Goal: Task Accomplishment & Management: Manage account settings

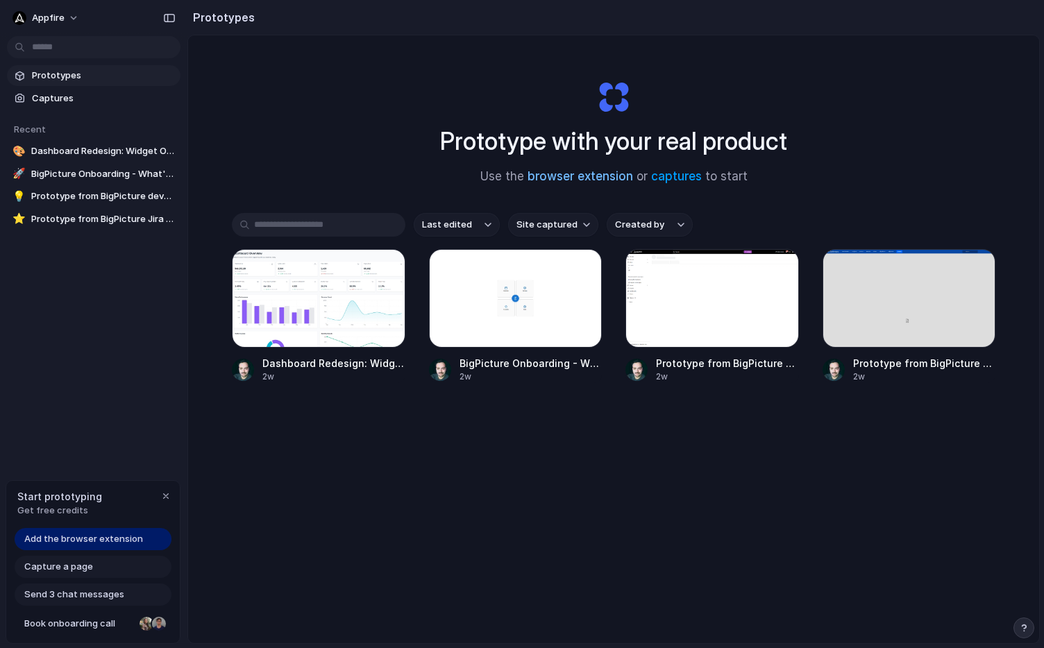
click at [570, 178] on link "browser extension" at bounding box center [579, 176] width 105 height 14
click at [139, 534] on span "Add the browser extension" at bounding box center [83, 539] width 119 height 14
click at [138, 538] on span "Add the browser extension" at bounding box center [83, 539] width 119 height 14
click at [118, 538] on span "Add the browser extension" at bounding box center [83, 539] width 119 height 14
click at [62, 18] on span "Appfire" at bounding box center [48, 18] width 33 height 14
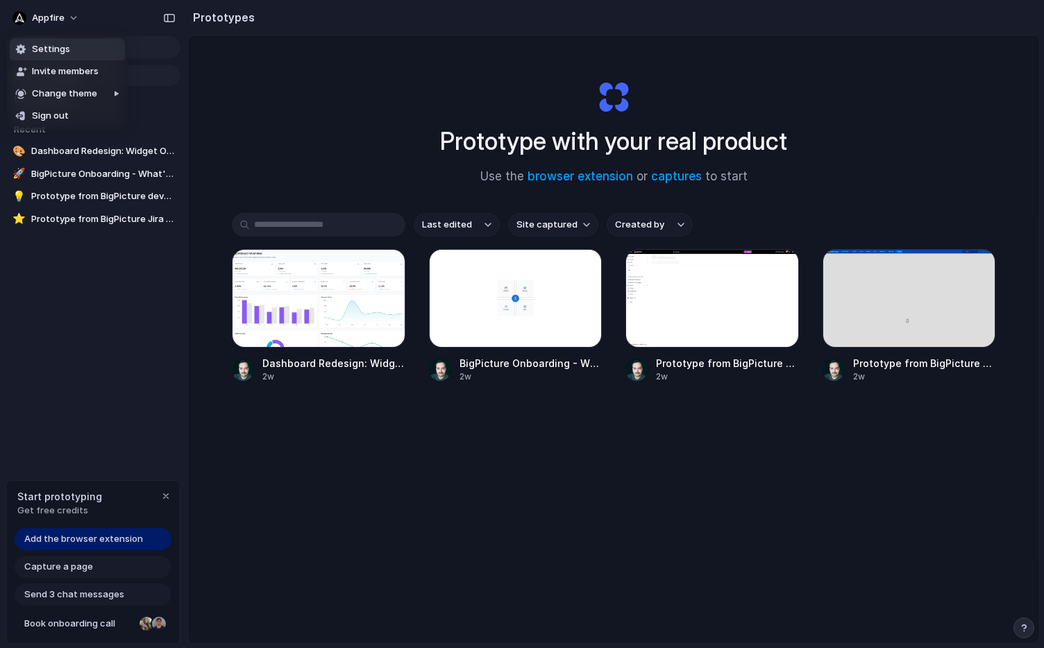
click at [67, 52] on li "Settings" at bounding box center [67, 49] width 115 height 22
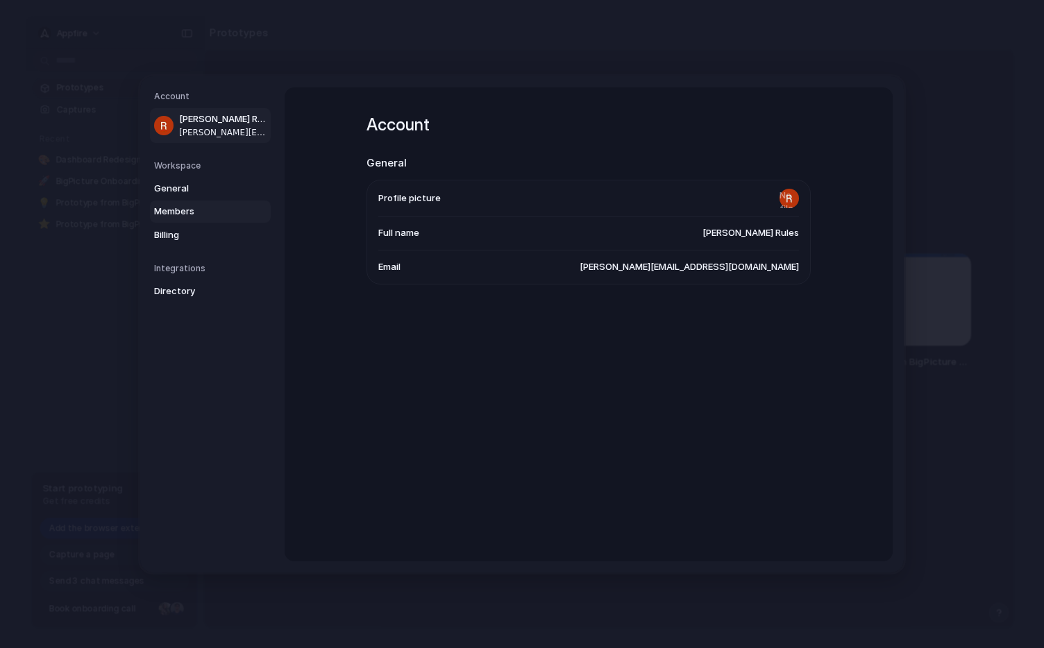
click at [191, 218] on span "Members" at bounding box center [198, 212] width 89 height 14
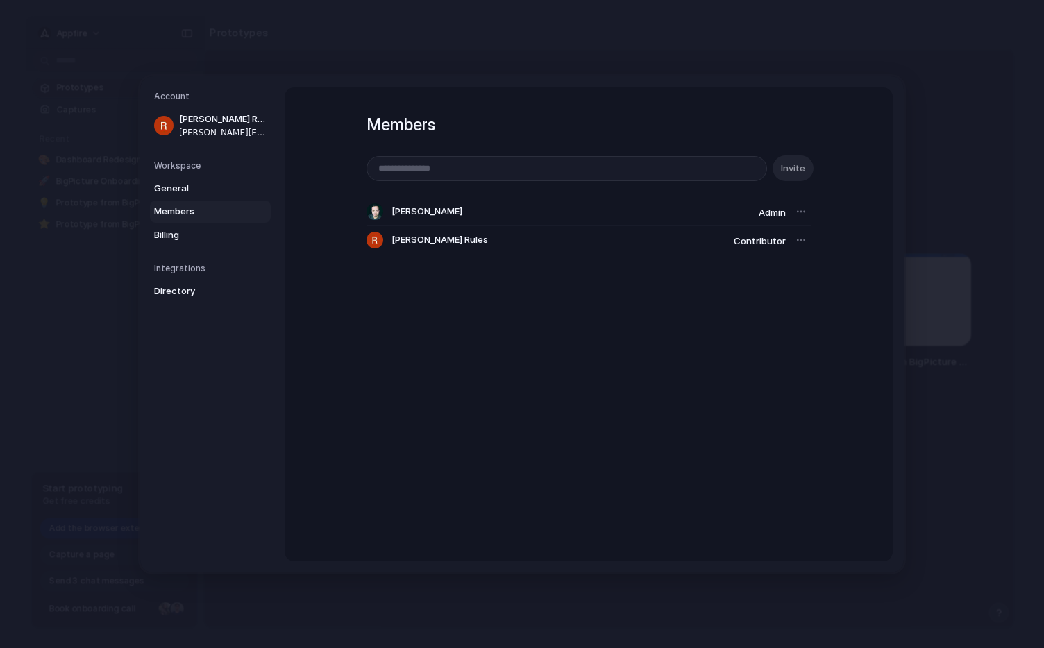
click at [757, 241] on span "Contributor" at bounding box center [759, 240] width 52 height 11
click at [214, 235] on span "Billing" at bounding box center [198, 235] width 89 height 14
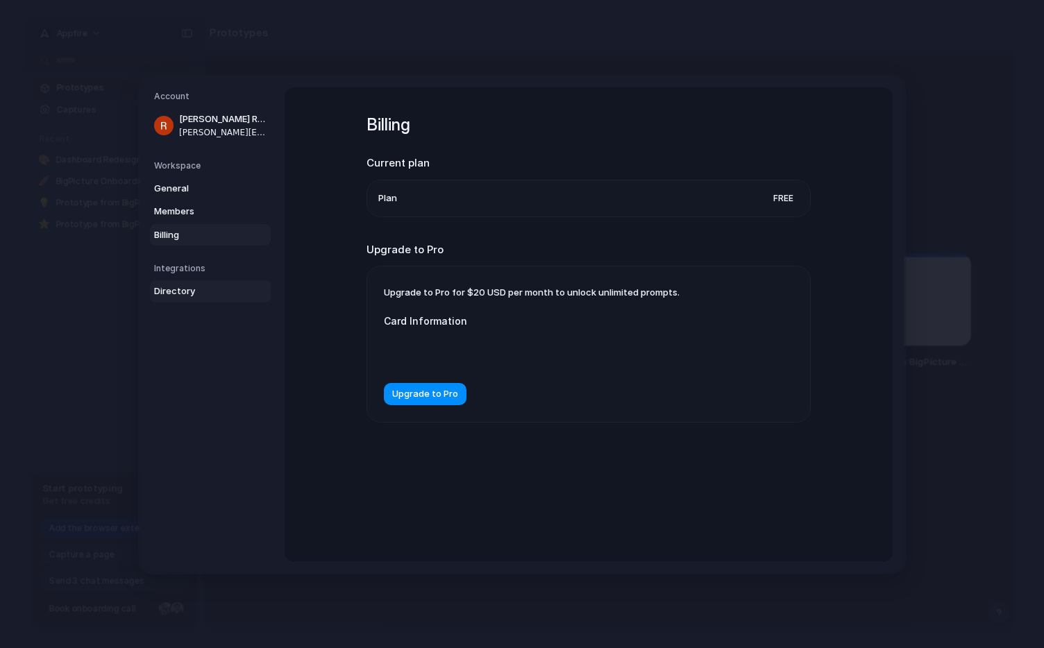
click at [203, 286] on span "Directory" at bounding box center [198, 291] width 89 height 14
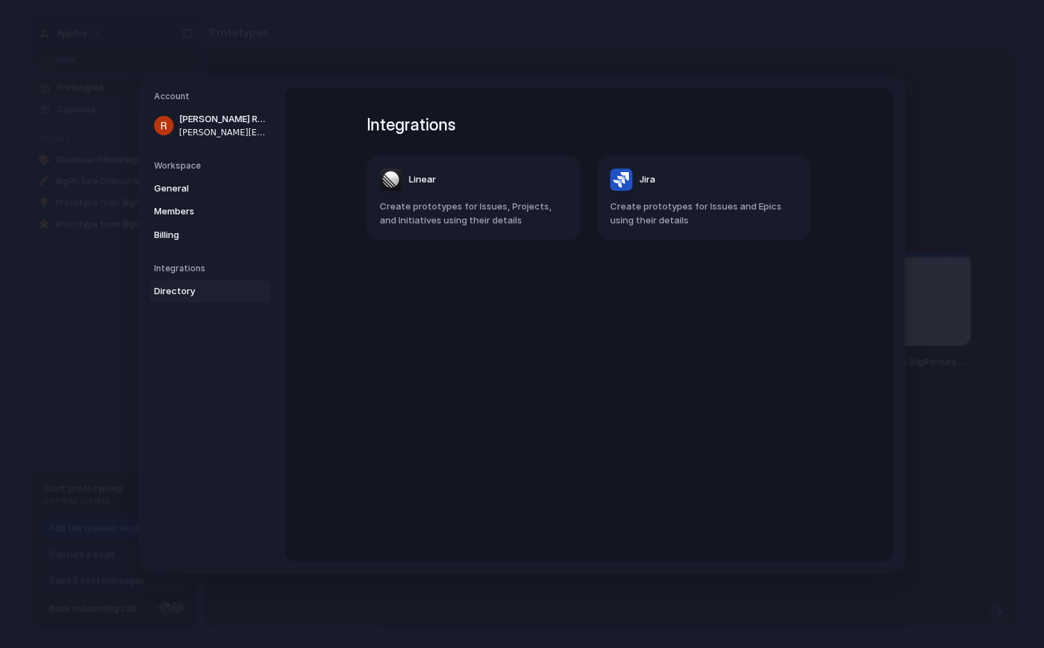
click at [204, 284] on span "Directory" at bounding box center [198, 291] width 89 height 14
click at [214, 238] on span "Billing" at bounding box center [198, 235] width 89 height 14
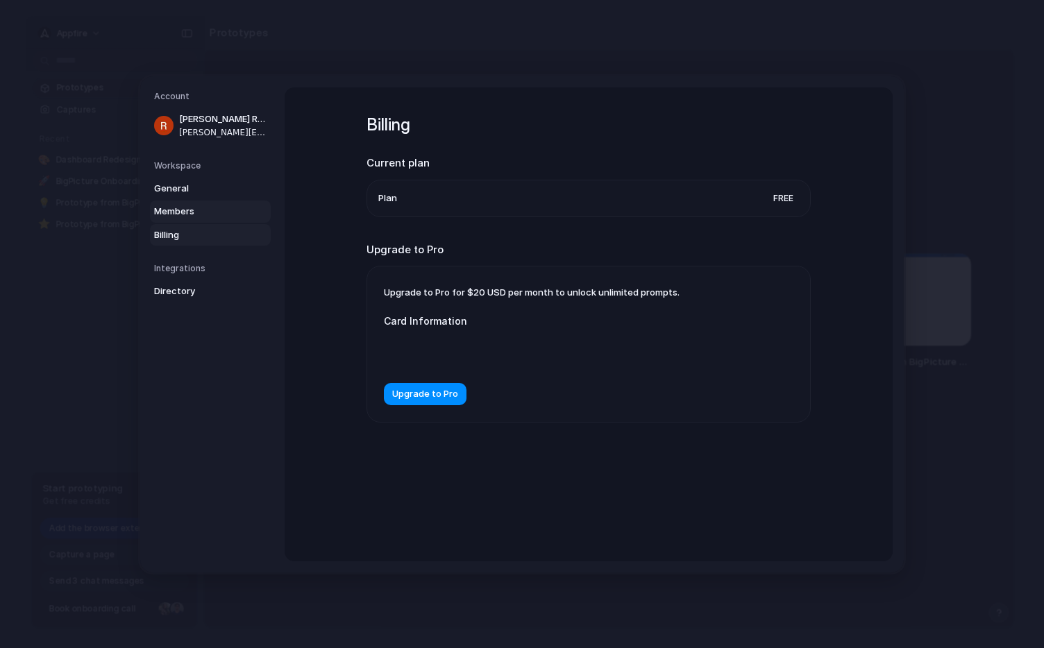
click at [210, 205] on span "Members" at bounding box center [198, 212] width 89 height 14
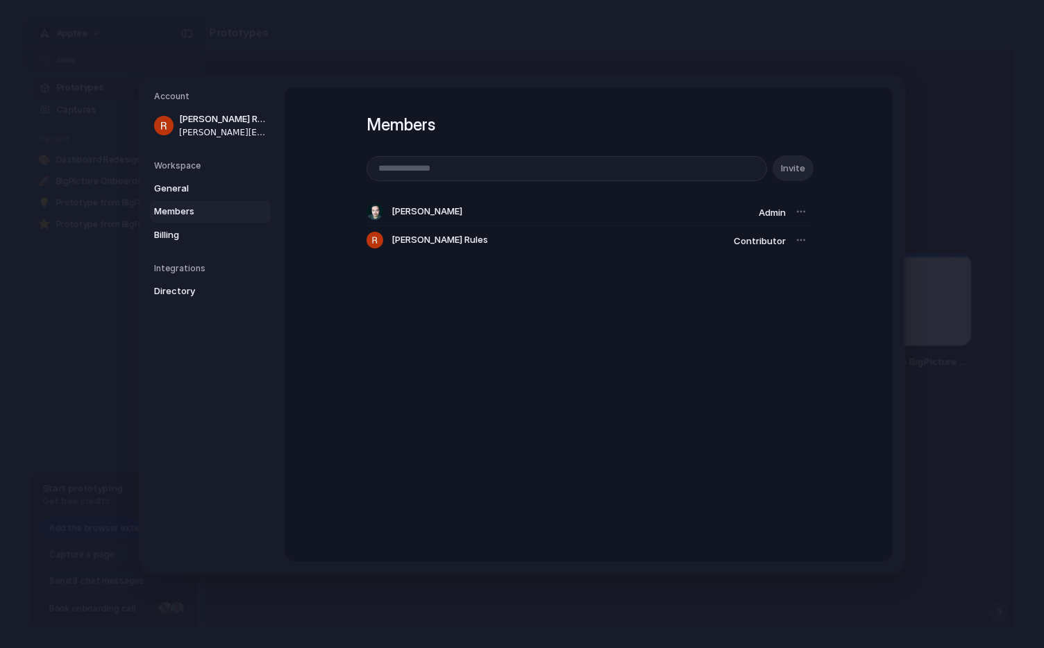
click at [796, 241] on div at bounding box center [800, 239] width 19 height 19
click at [798, 241] on div at bounding box center [800, 239] width 19 height 19
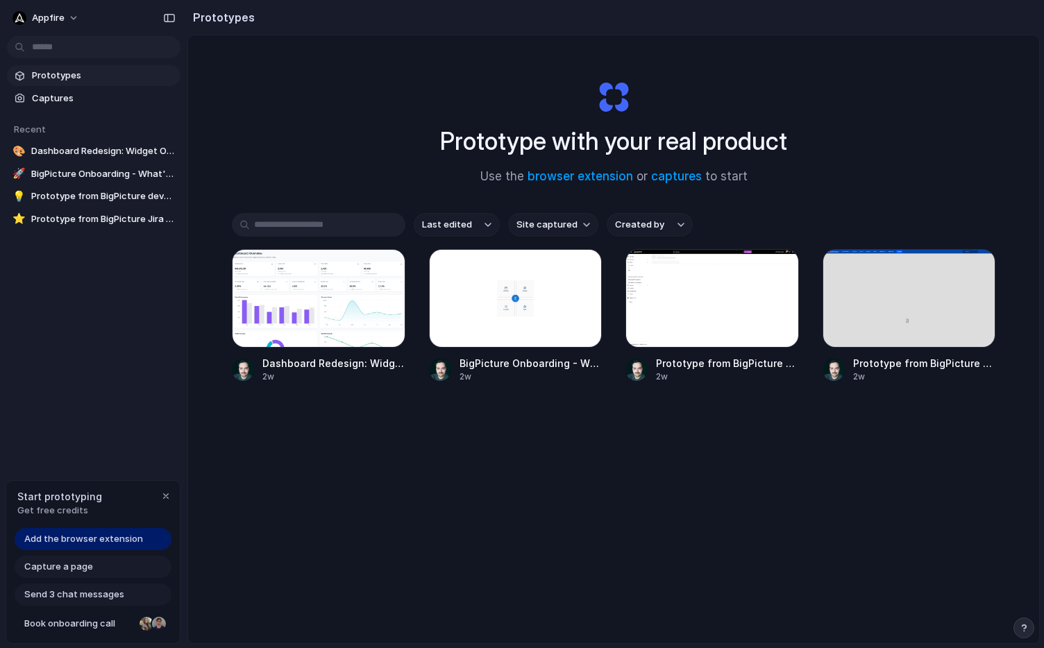
click at [332, 516] on div "Prototype with your real product Use the browser extension or captures to start…" at bounding box center [613, 375] width 851 height 681
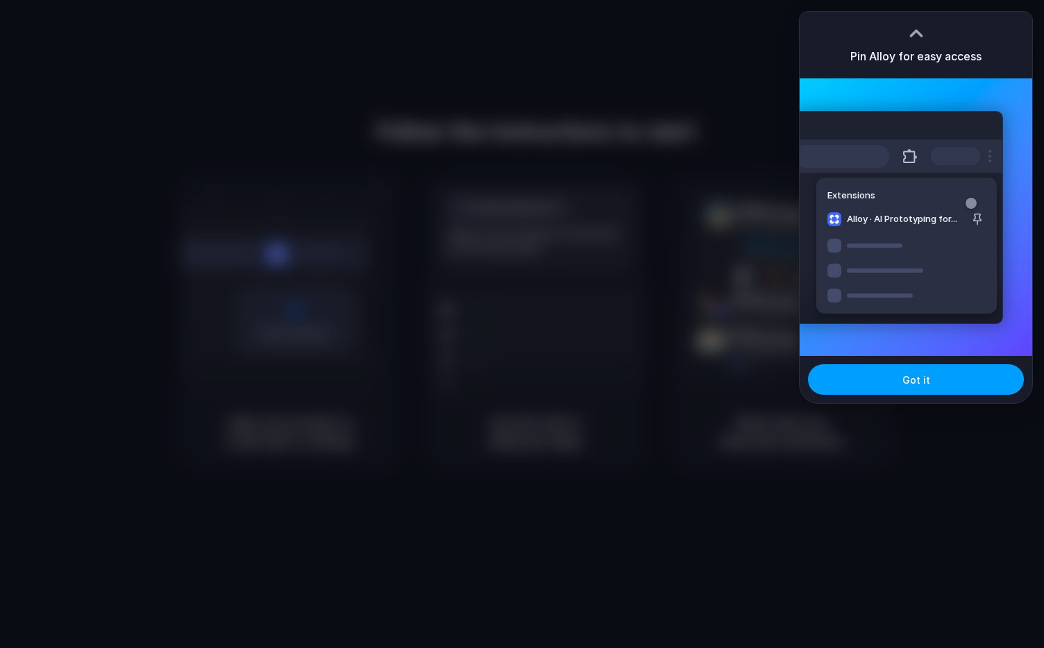
click at [911, 380] on span "Got it" at bounding box center [916, 380] width 28 height 15
